Goal: Information Seeking & Learning: Learn about a topic

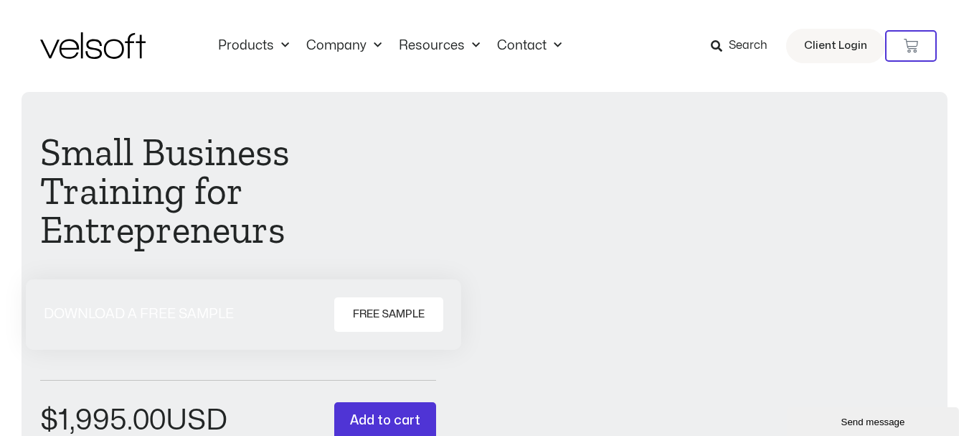
click at [84, 52] on img at bounding box center [92, 45] width 105 height 27
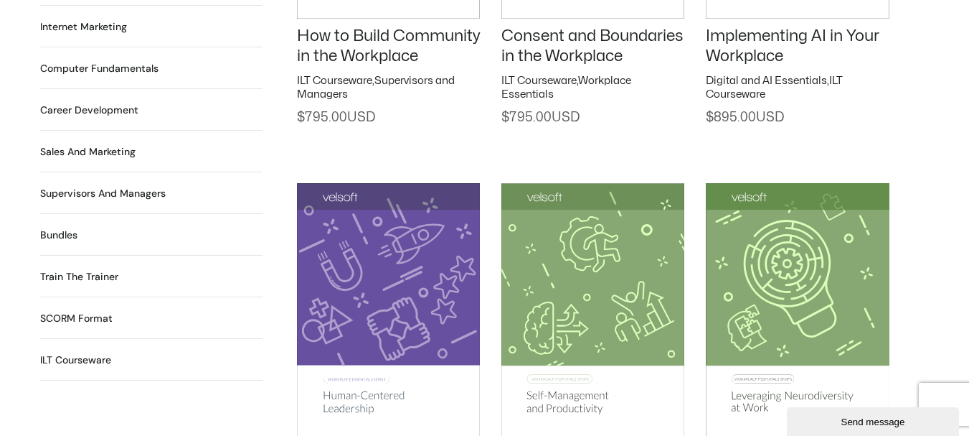
scroll to position [1363, 0]
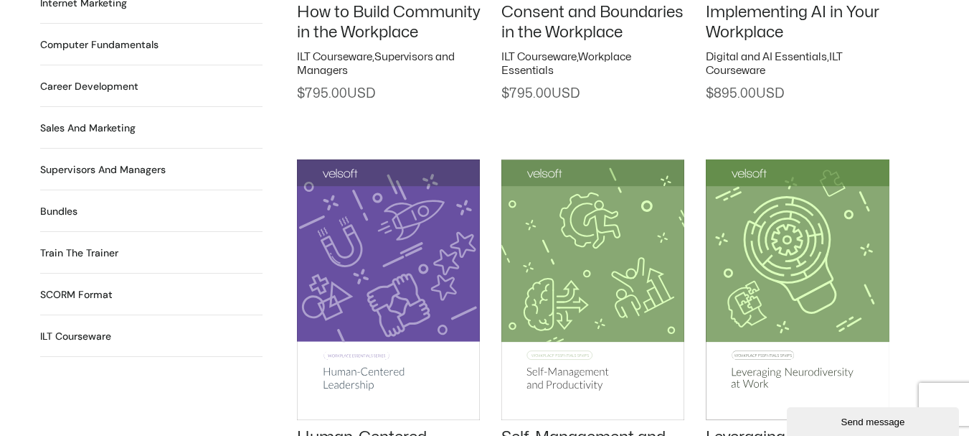
click at [103, 162] on h2 "Supervisors and Managers 91 Products" at bounding box center [103, 169] width 126 height 15
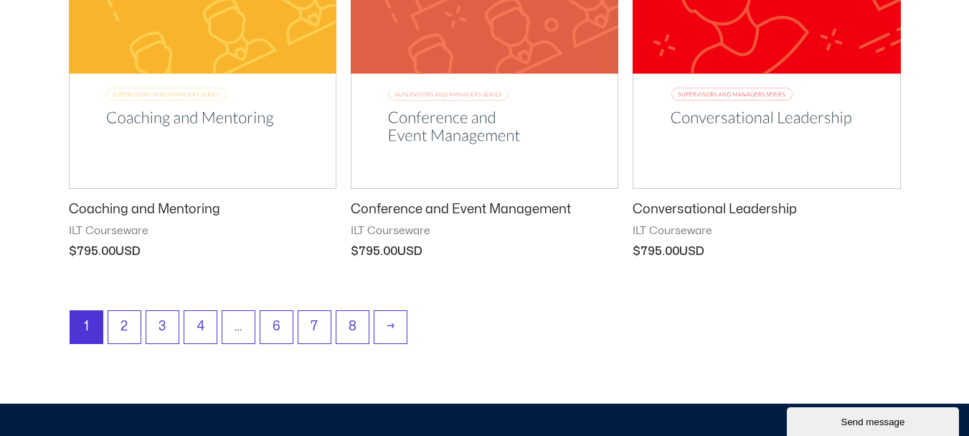
scroll to position [1937, 0]
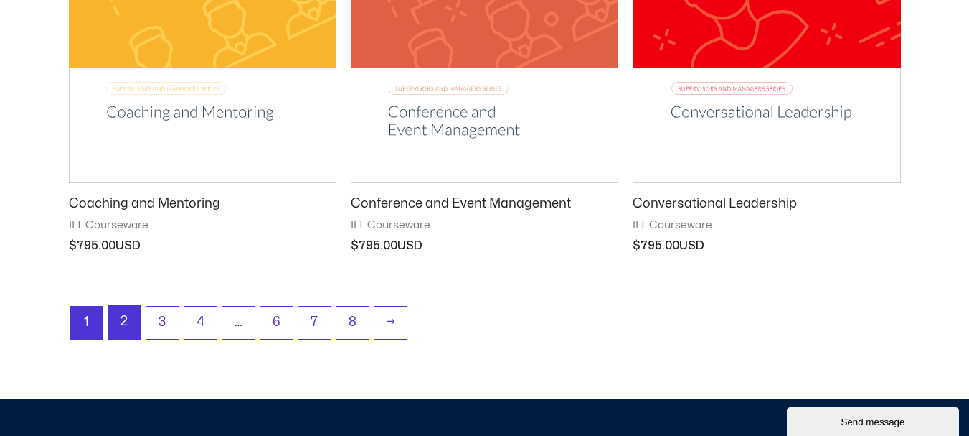
click at [123, 314] on link "2" at bounding box center [124, 322] width 32 height 34
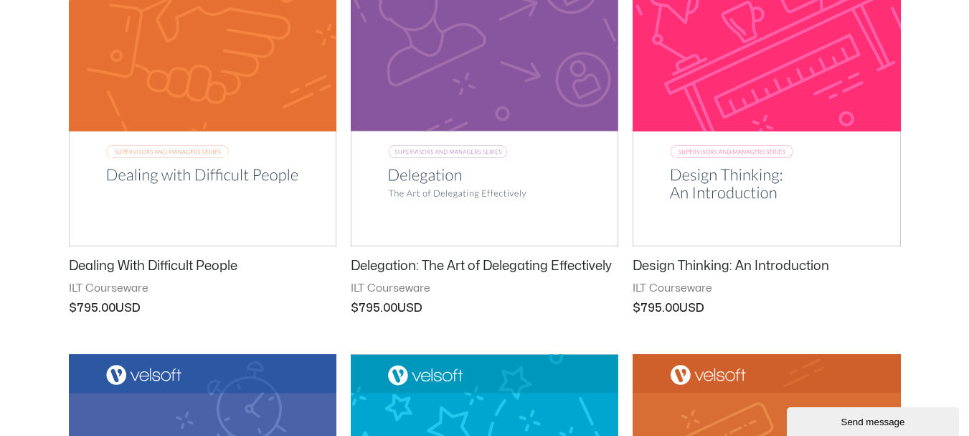
scroll to position [431, 0]
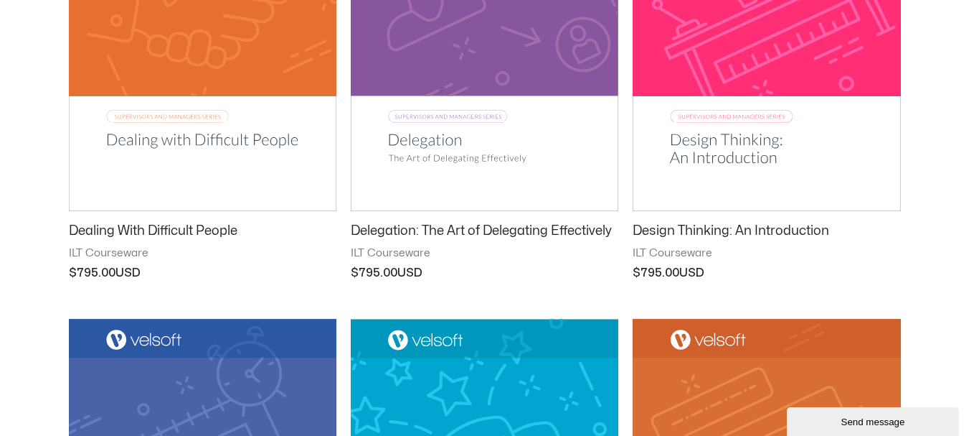
click at [720, 140] on img at bounding box center [767, 21] width 268 height 380
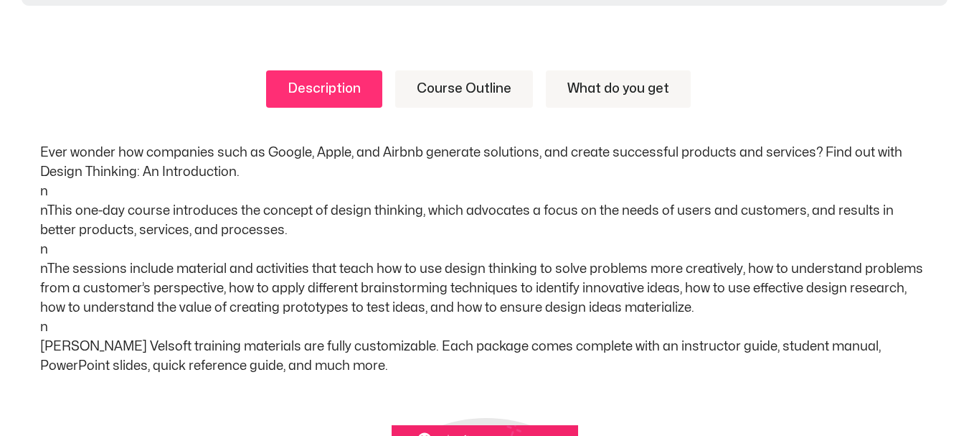
scroll to position [718, 0]
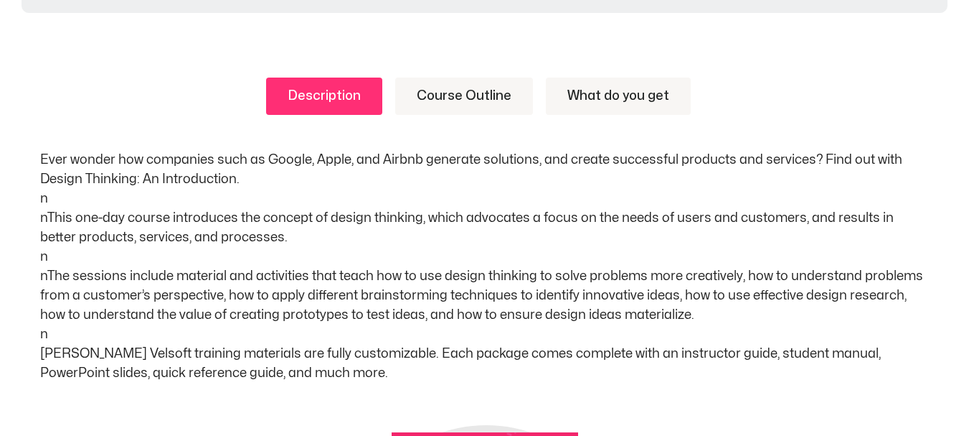
click at [457, 99] on link "Course Outline" at bounding box center [464, 95] width 138 height 37
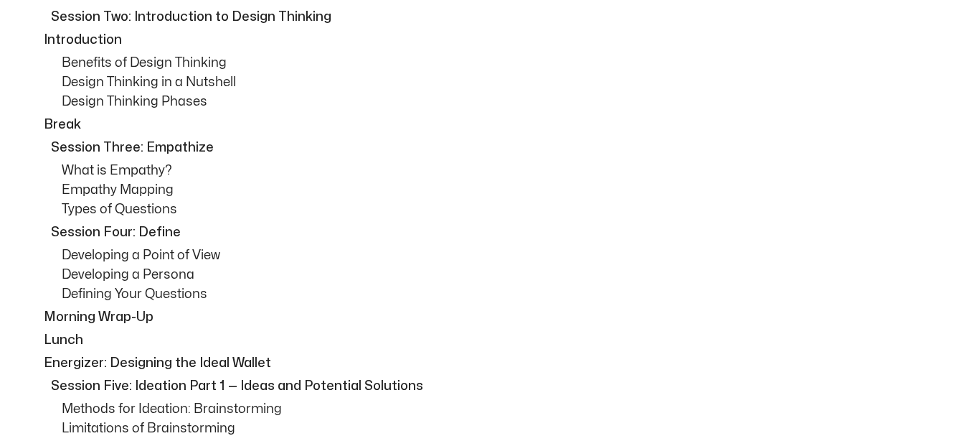
scroll to position [1220, 0]
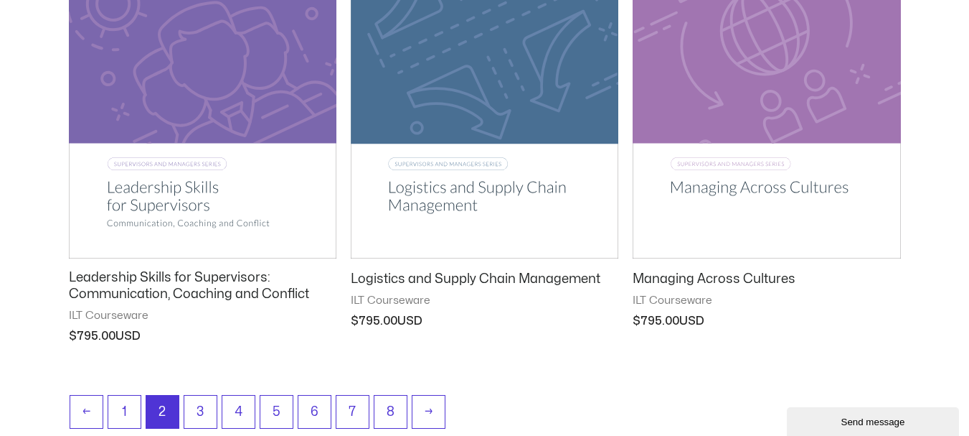
scroll to position [1866, 0]
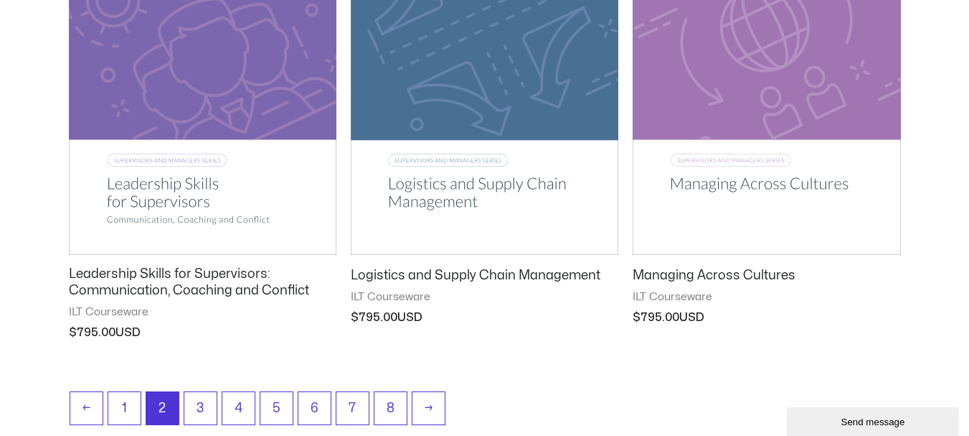
click at [788, 179] on img at bounding box center [767, 65] width 268 height 380
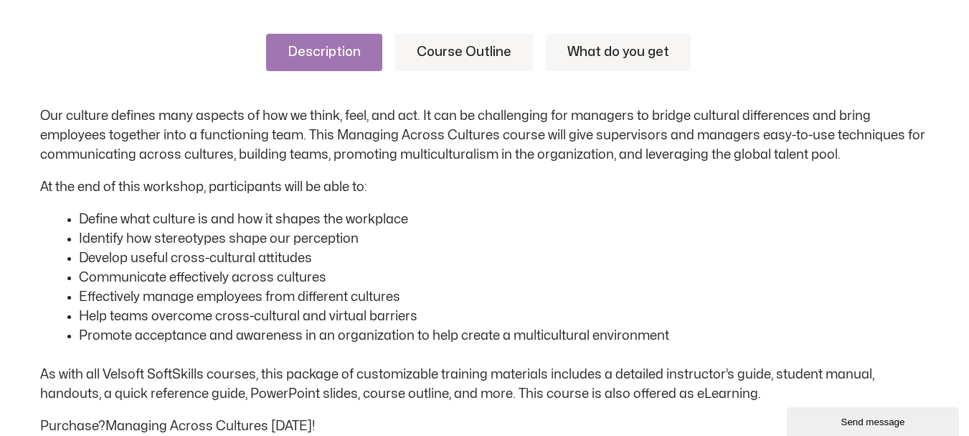
scroll to position [789, 0]
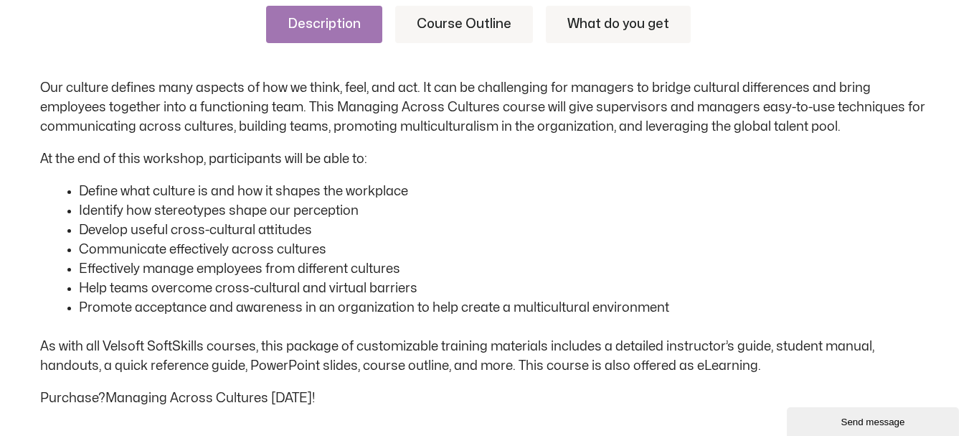
click at [438, 21] on link "Course Outline" at bounding box center [464, 24] width 138 height 37
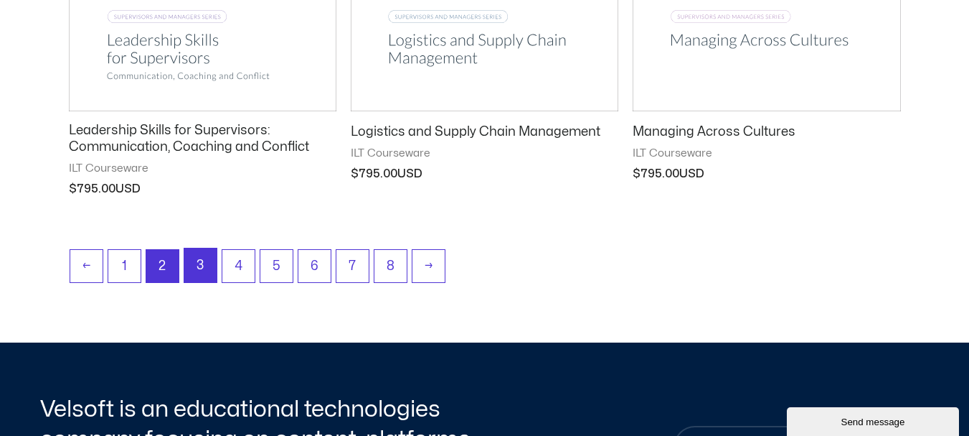
click at [193, 262] on link "3" at bounding box center [200, 265] width 32 height 34
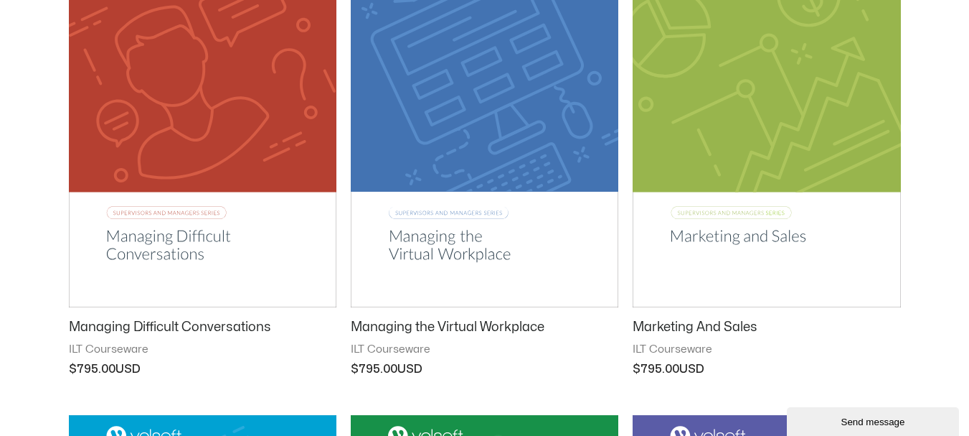
scroll to position [359, 0]
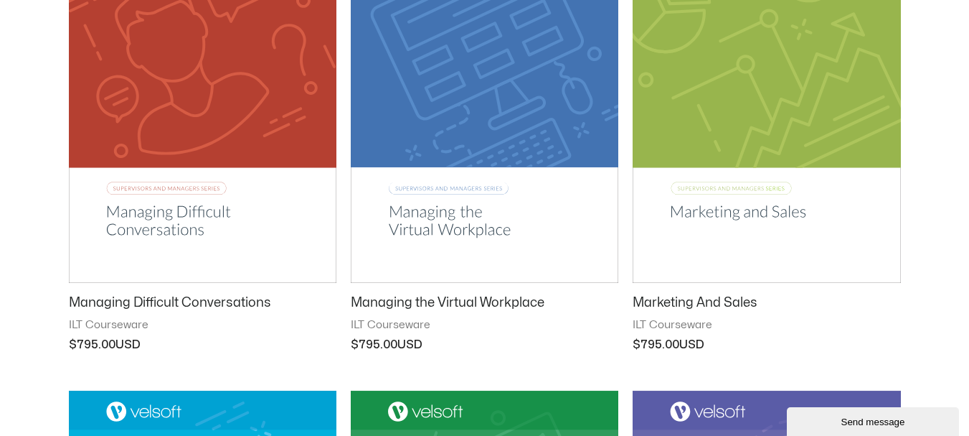
click at [182, 296] on h2 "Managing Difficult Conversations" at bounding box center [203, 302] width 268 height 17
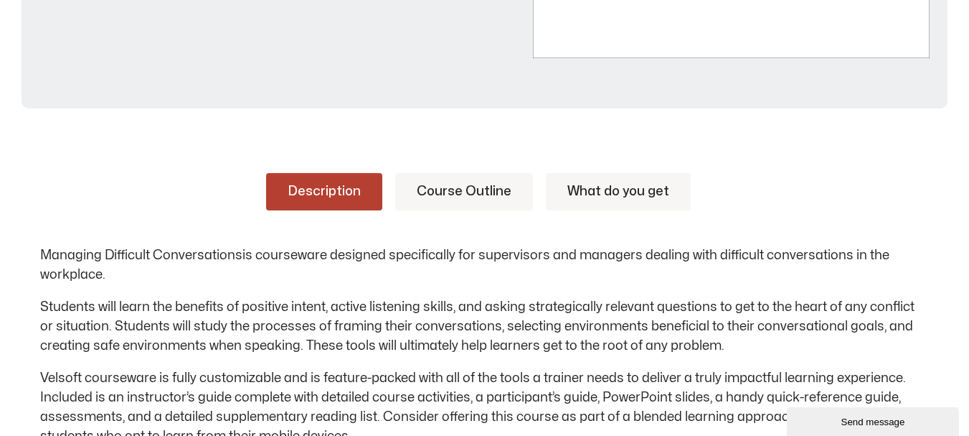
scroll to position [646, 0]
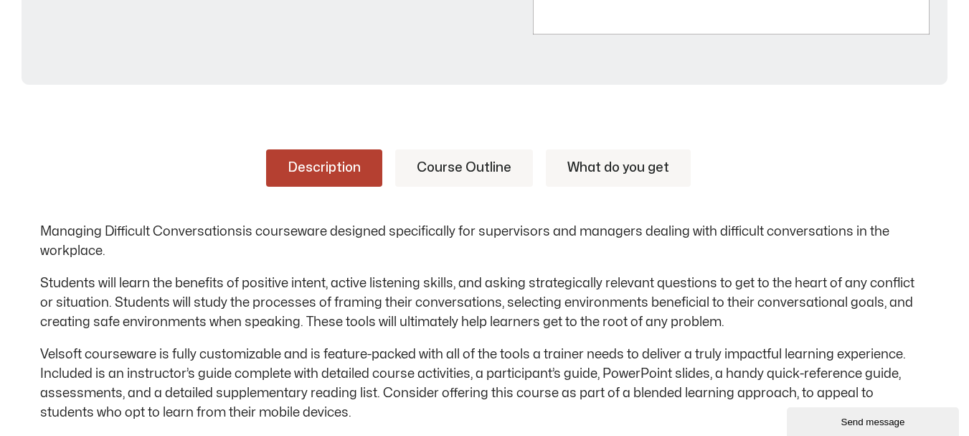
click at [449, 154] on link "Course Outline" at bounding box center [464, 167] width 138 height 37
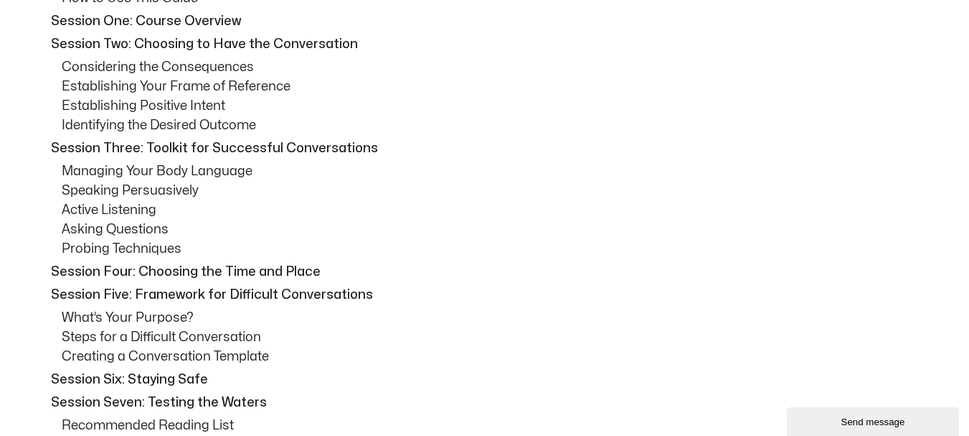
scroll to position [1005, 0]
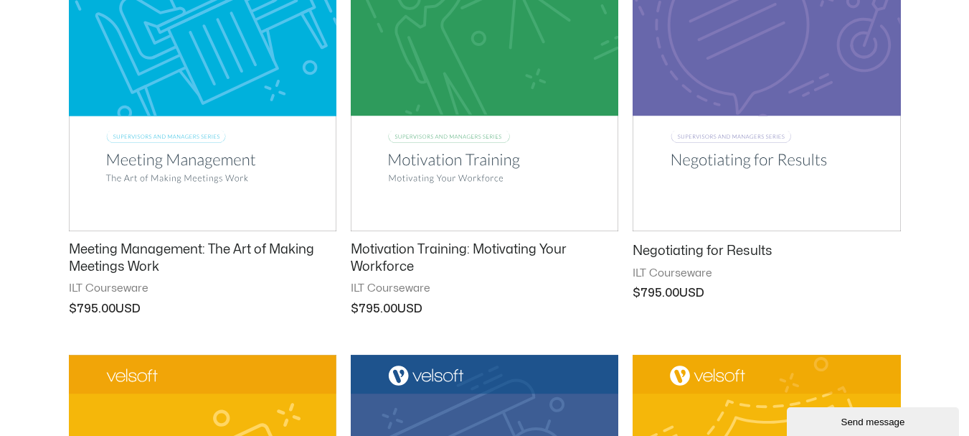
scroll to position [933, 0]
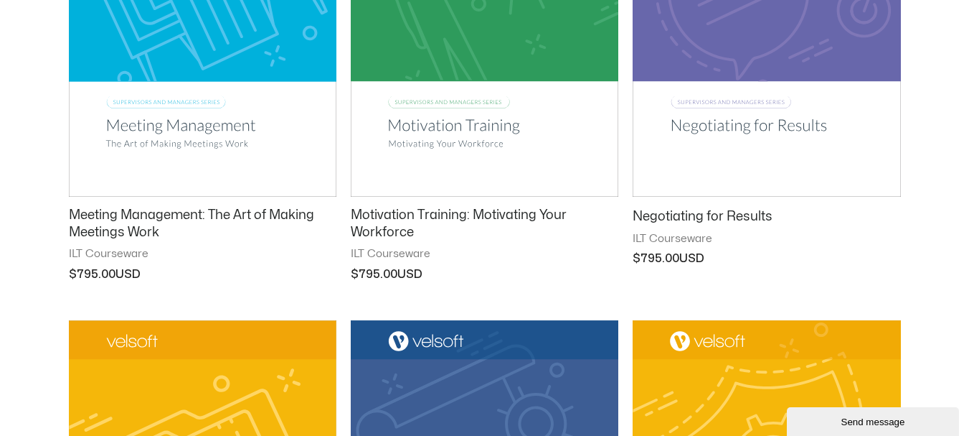
click at [710, 210] on h2 "Negotiating for Results" at bounding box center [767, 216] width 268 height 17
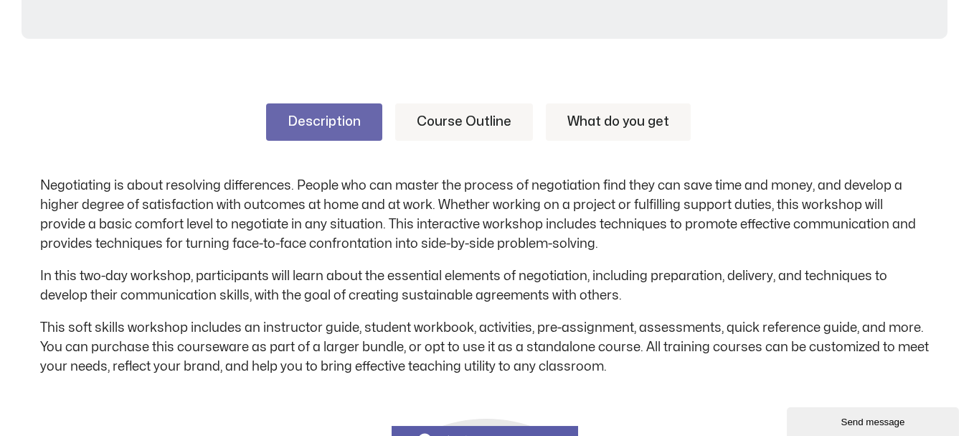
scroll to position [718, 0]
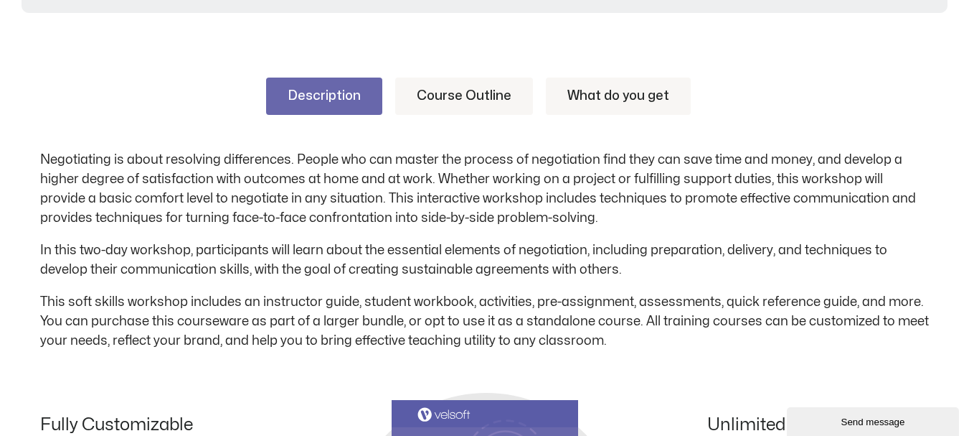
click at [447, 98] on link "Course Outline" at bounding box center [464, 95] width 138 height 37
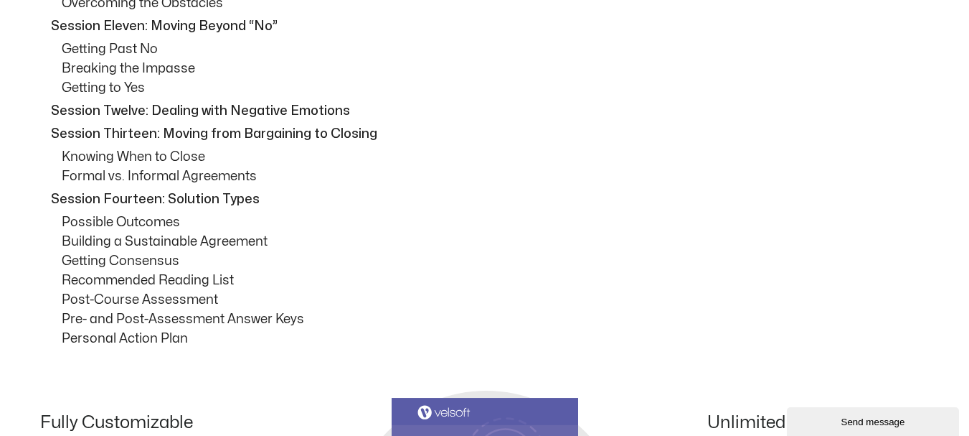
scroll to position [1650, 0]
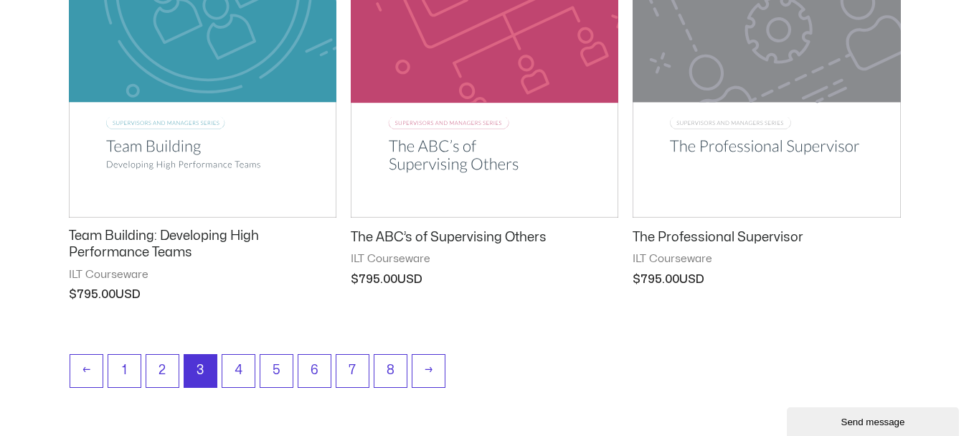
scroll to position [1937, 0]
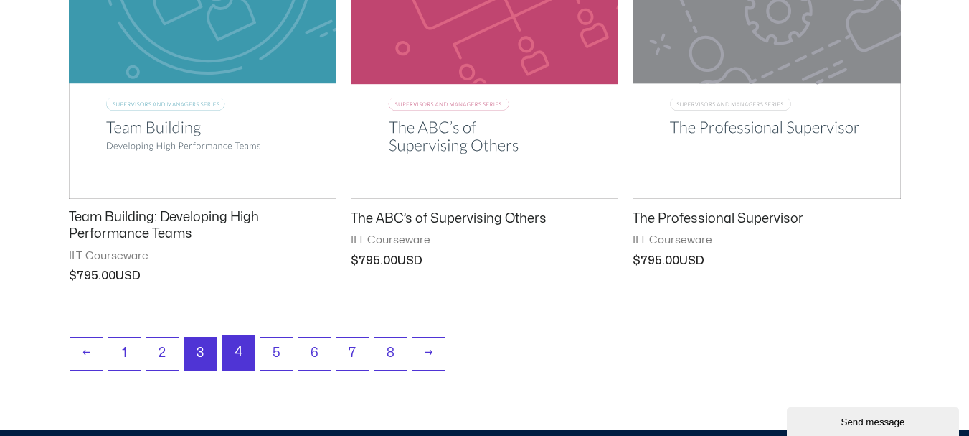
click at [241, 351] on link "4" at bounding box center [238, 353] width 32 height 34
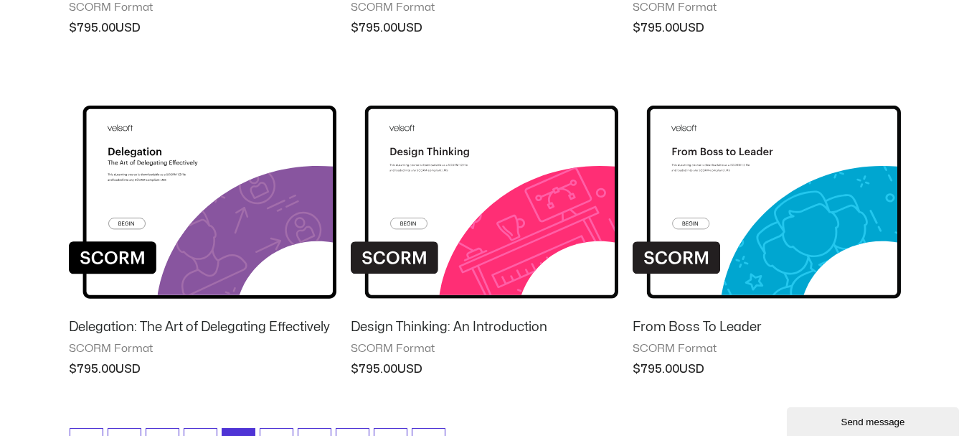
scroll to position [1579, 0]
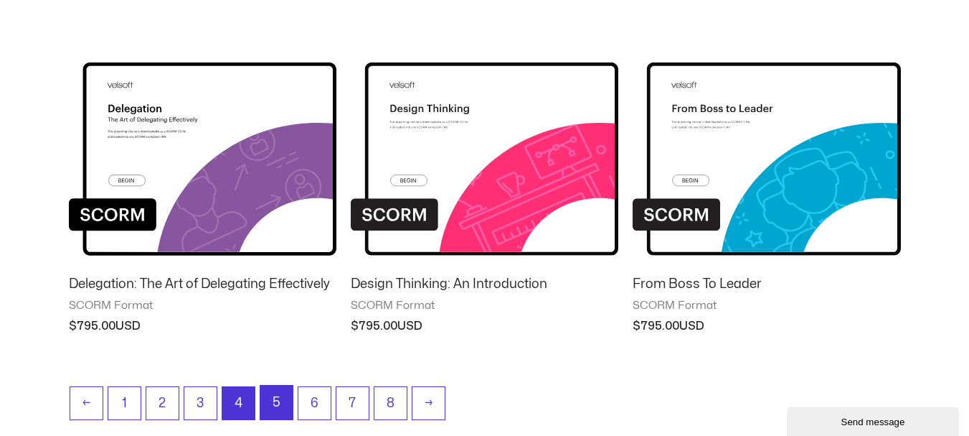
click at [276, 395] on link "5" at bounding box center [276, 402] width 32 height 34
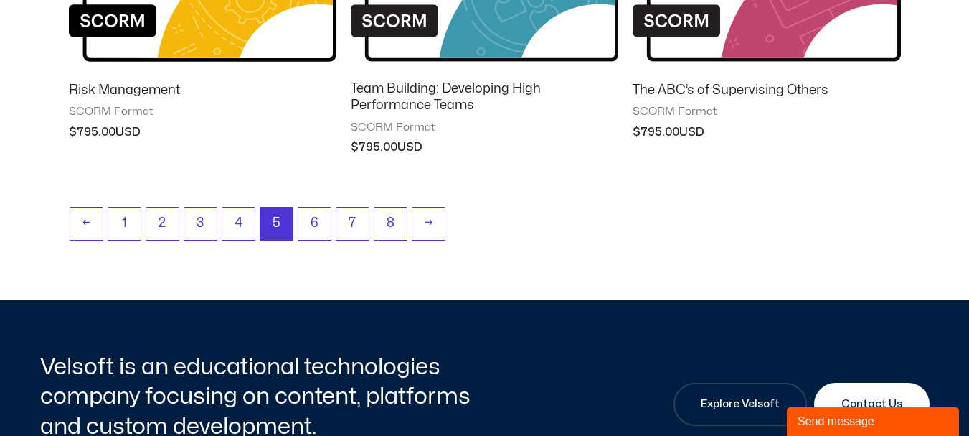
scroll to position [1507, 0]
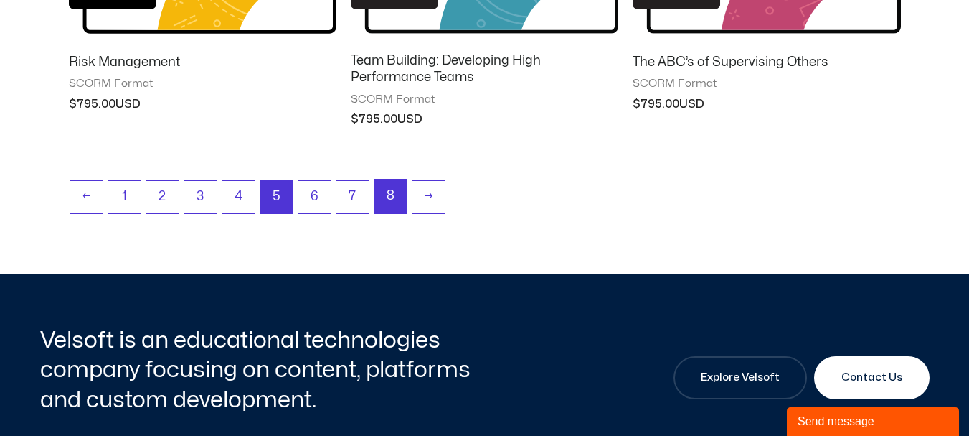
click at [385, 194] on link "8" at bounding box center [391, 196] width 32 height 34
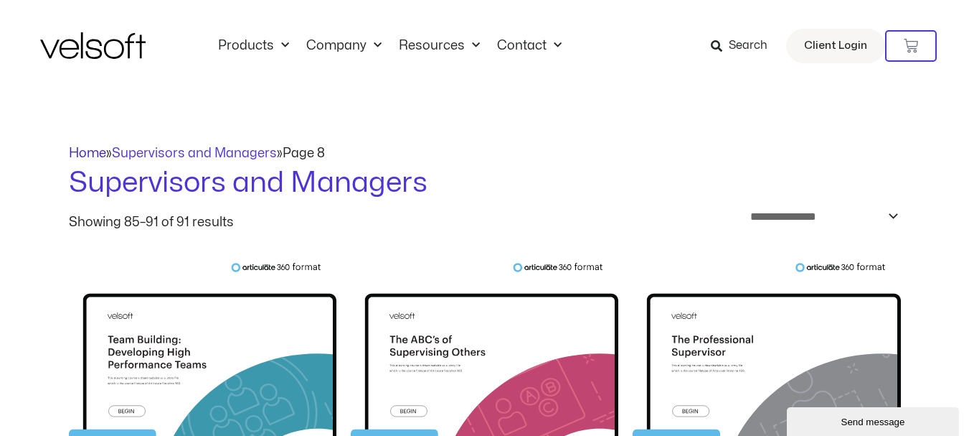
click at [83, 153] on link "Home" at bounding box center [87, 153] width 37 height 12
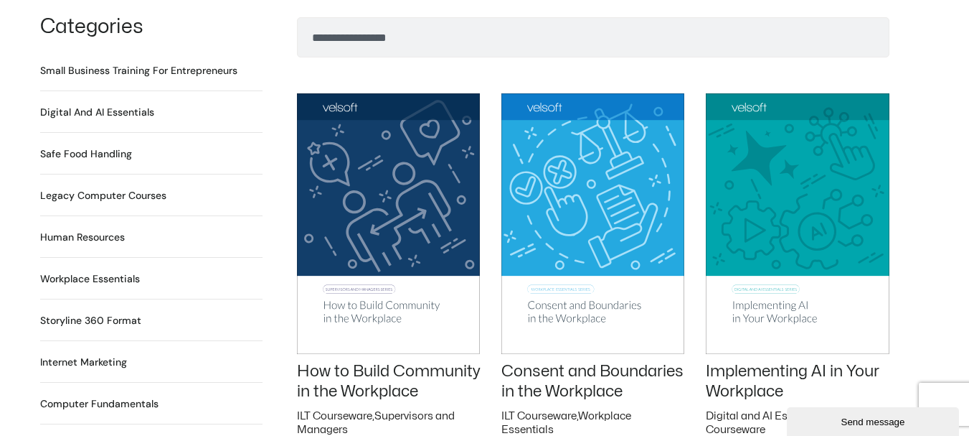
click at [91, 271] on h2 "Workplace Essentials 99 Products" at bounding box center [90, 278] width 100 height 15
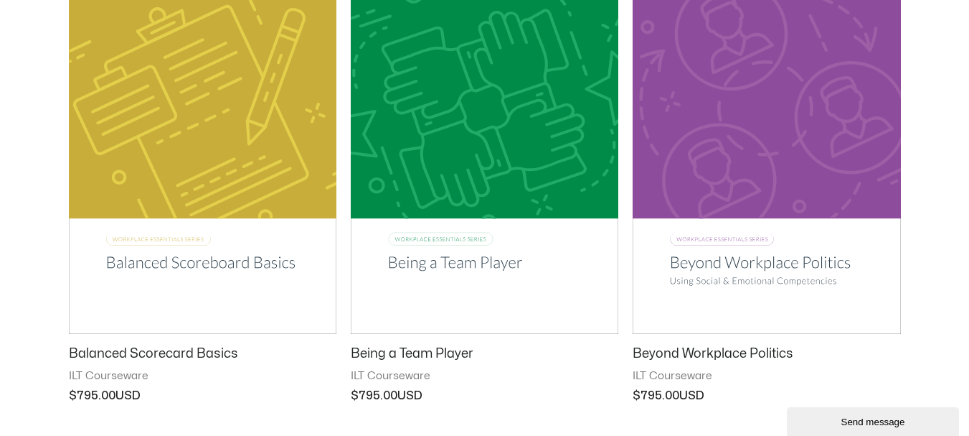
scroll to position [1292, 0]
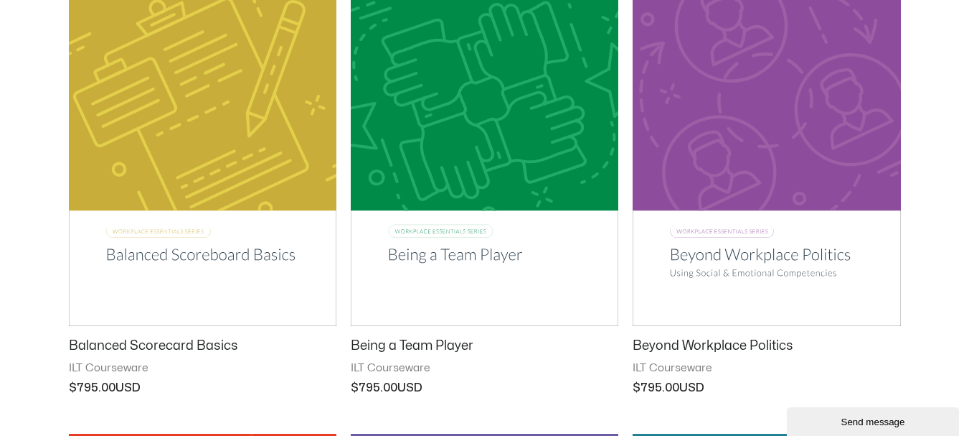
click at [145, 252] on img at bounding box center [203, 135] width 268 height 380
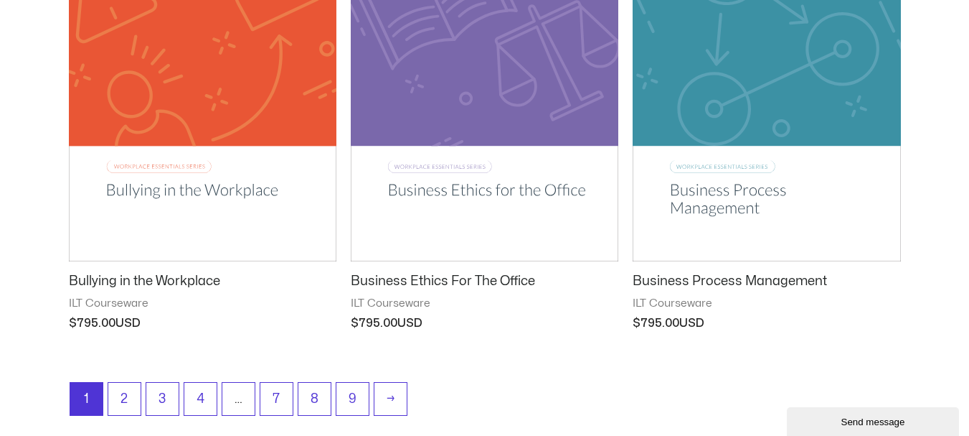
scroll to position [1866, 0]
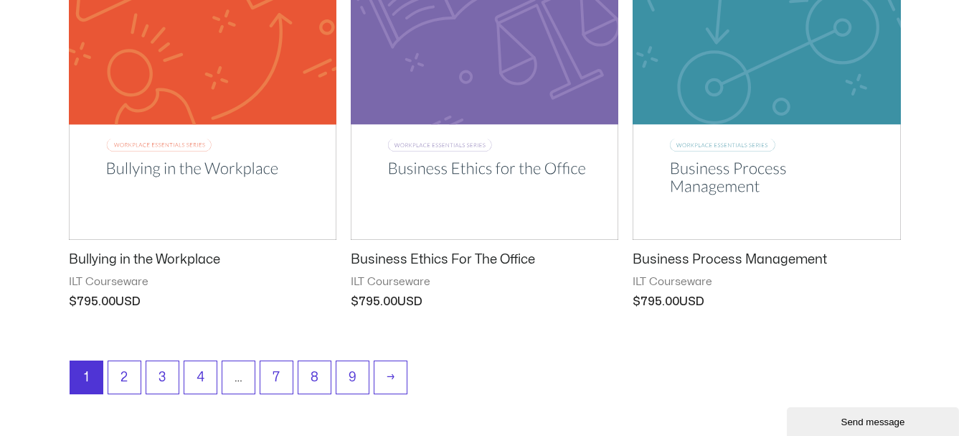
click at [486, 255] on h2 "Business Ethics For The Office" at bounding box center [485, 259] width 268 height 17
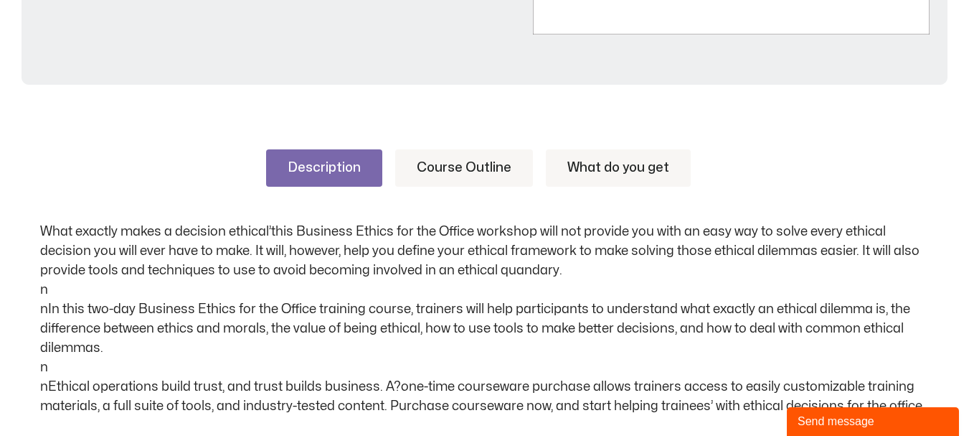
scroll to position [718, 0]
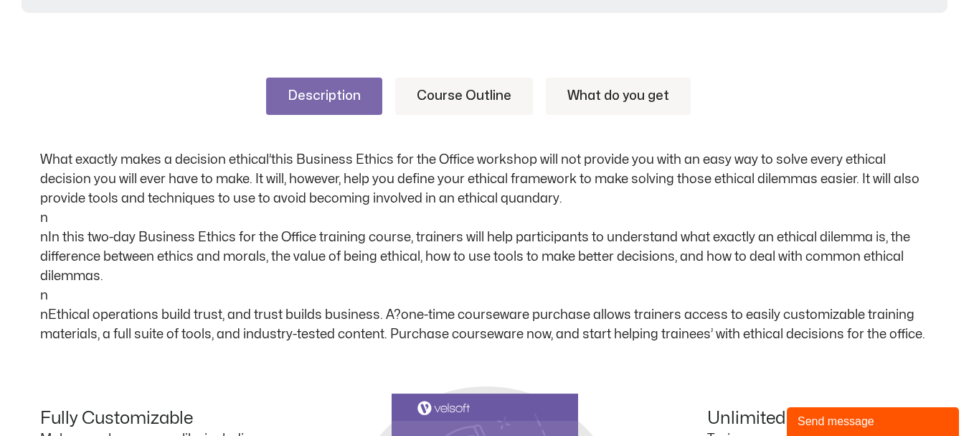
click at [500, 89] on link "Course Outline" at bounding box center [464, 95] width 138 height 37
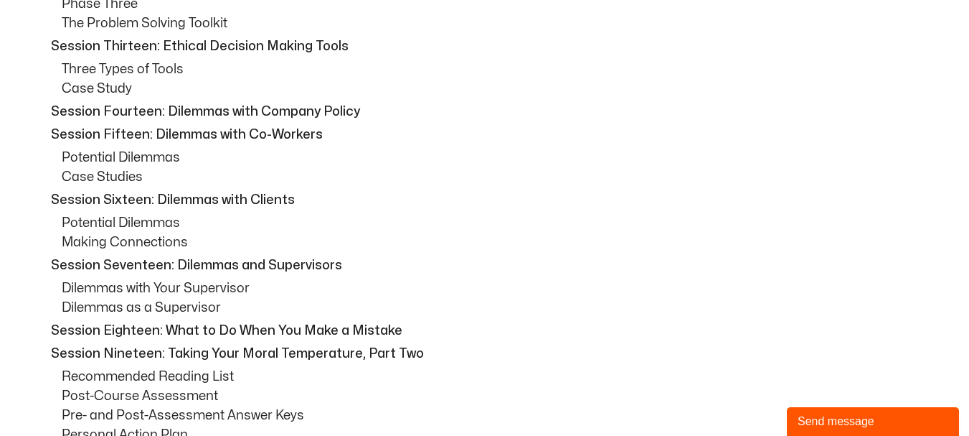
scroll to position [1650, 0]
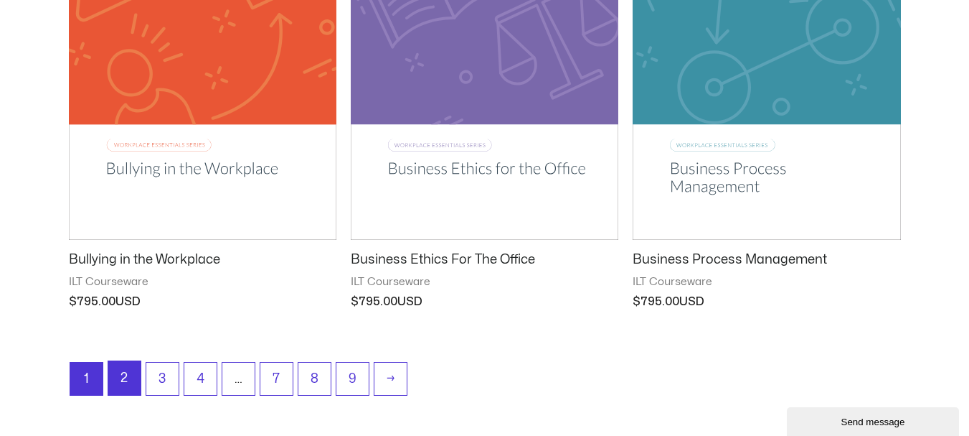
click at [120, 380] on link "2" at bounding box center [124, 378] width 32 height 34
